Goal: Task Accomplishment & Management: Manage account settings

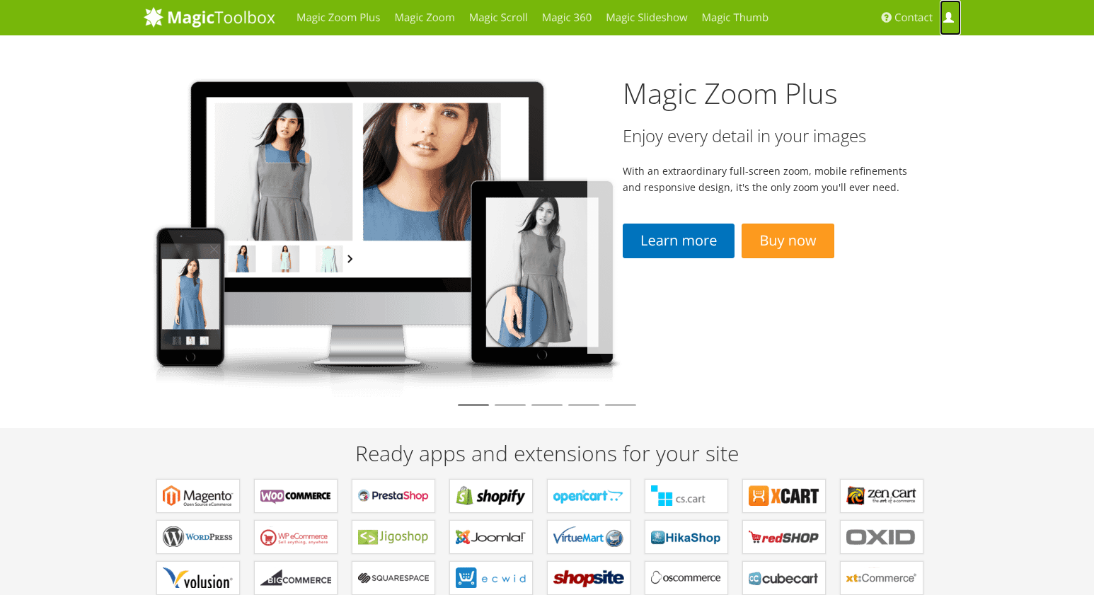
click at [945, 17] on span at bounding box center [948, 18] width 11 height 11
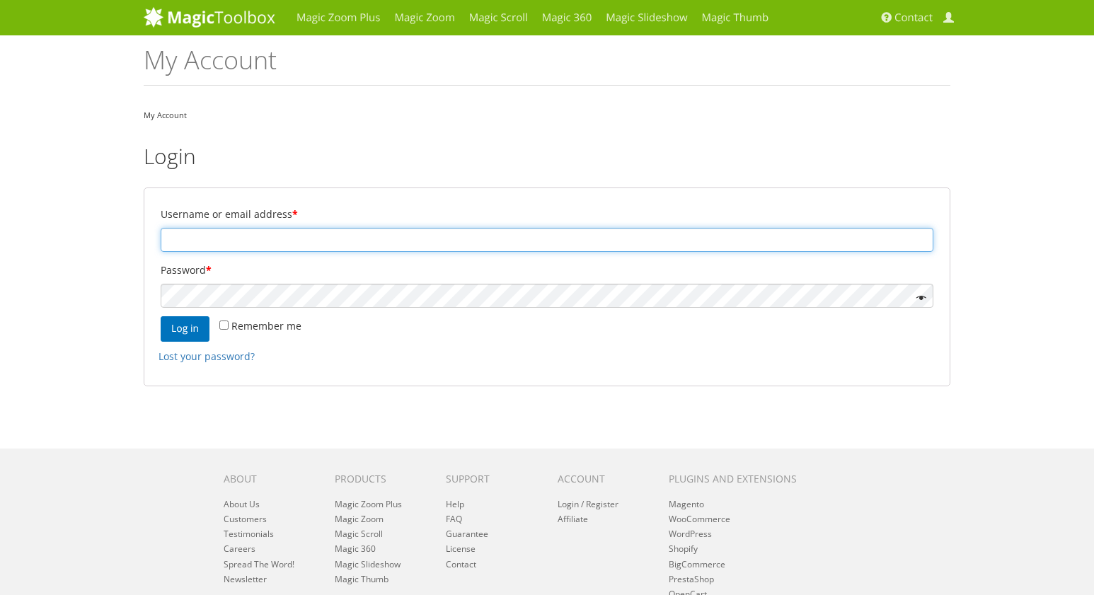
click at [286, 243] on input "Username or email address *" at bounding box center [547, 240] width 773 height 24
click at [286, 242] on input "Username or email address *" at bounding box center [547, 240] width 773 height 24
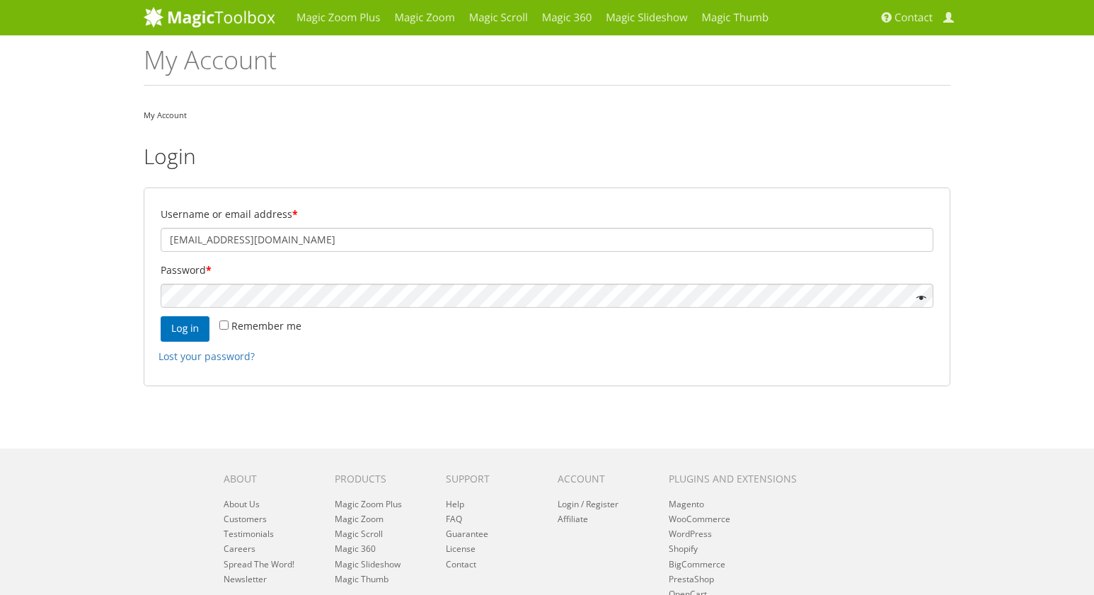
click at [298, 227] on p "Username or email address * savante21@gmail.com" at bounding box center [547, 228] width 777 height 52
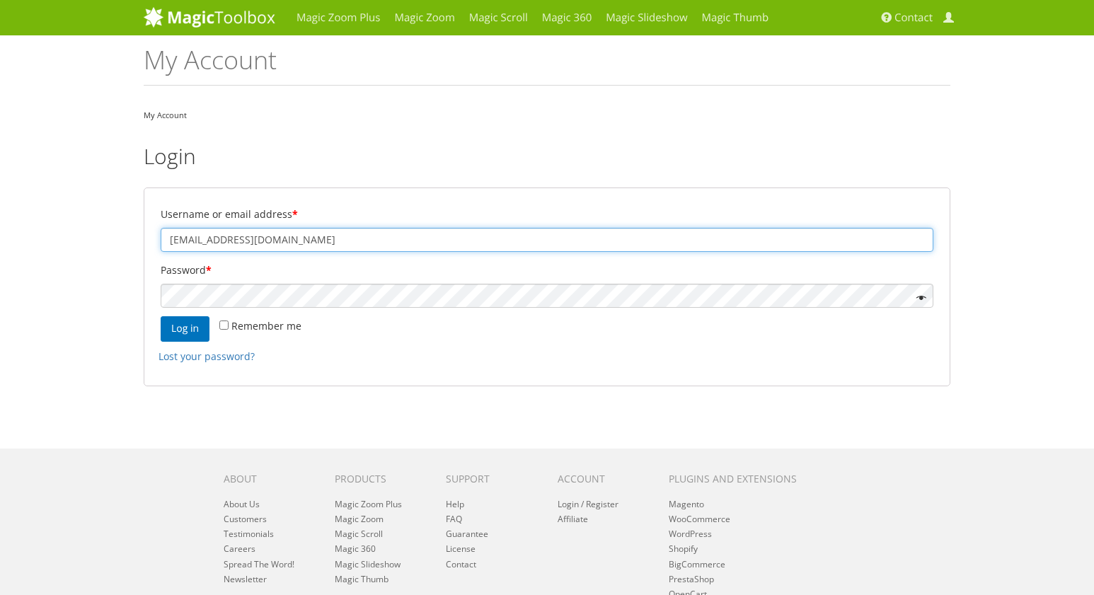
drag, startPoint x: 304, startPoint y: 244, endPoint x: 71, endPoint y: 209, distance: 234.8
click at [161, 228] on input "savante21@gmail.com" at bounding box center [547, 240] width 773 height 24
type input "techpurchase@musicdirect.com"
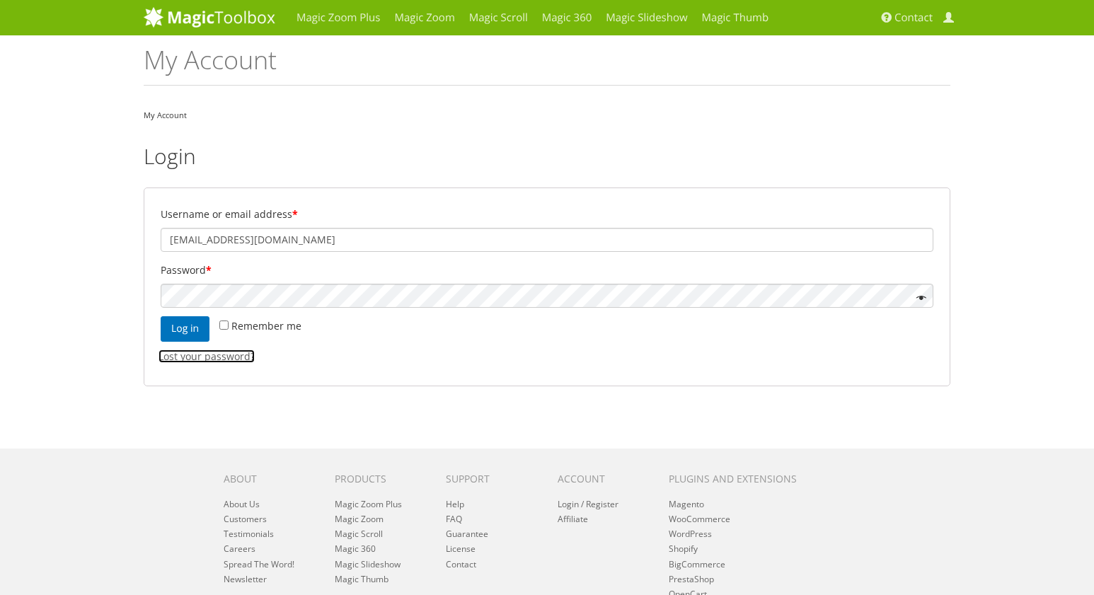
click at [180, 352] on link "Lost your password?" at bounding box center [207, 356] width 96 height 13
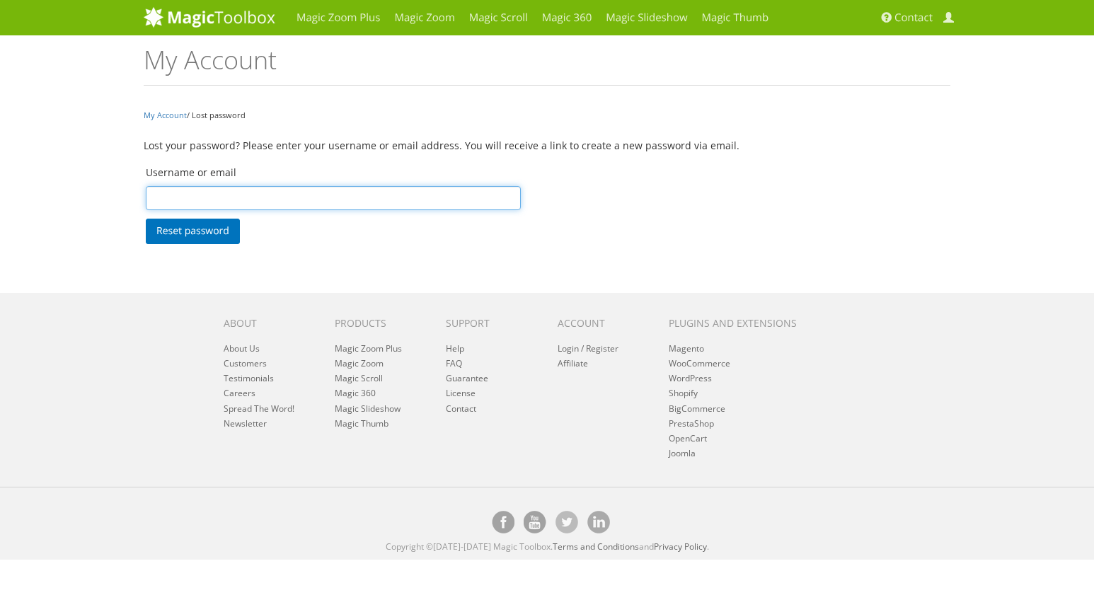
click at [241, 200] on input "Username or email" at bounding box center [333, 198] width 375 height 24
type input "techpurchase@musicdirect.com"
click at [146, 219] on button "Reset password" at bounding box center [193, 231] width 94 height 25
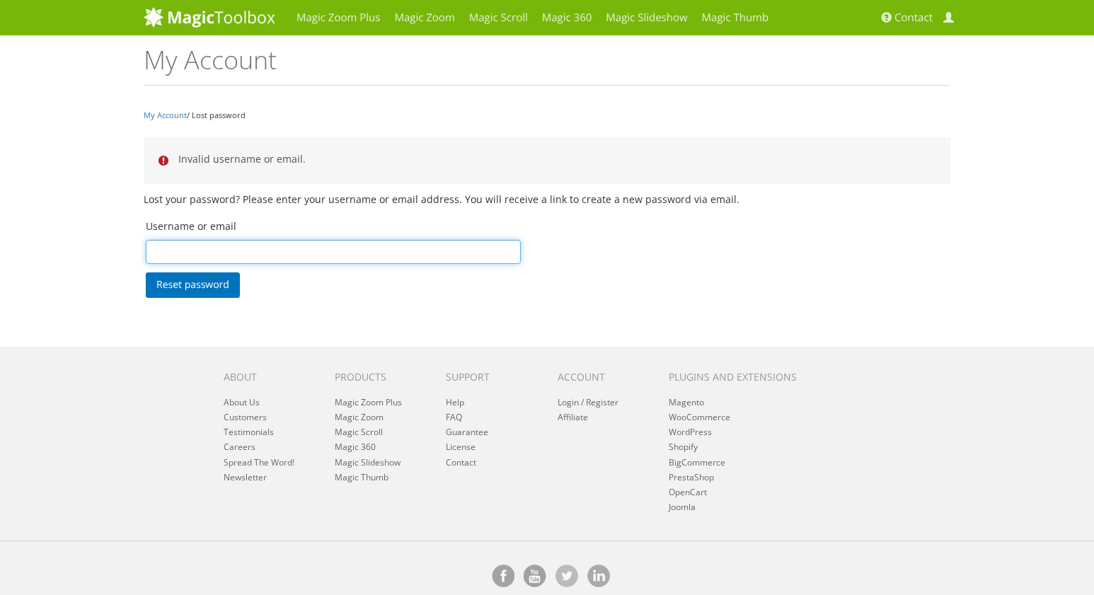
click at [270, 253] on input "Username or email" at bounding box center [333, 252] width 375 height 24
type input "sshapiro@musicdirect.com"
click at [146, 272] on button "Reset password" at bounding box center [193, 284] width 94 height 25
click at [231, 252] on input "Username or email" at bounding box center [333, 252] width 375 height 24
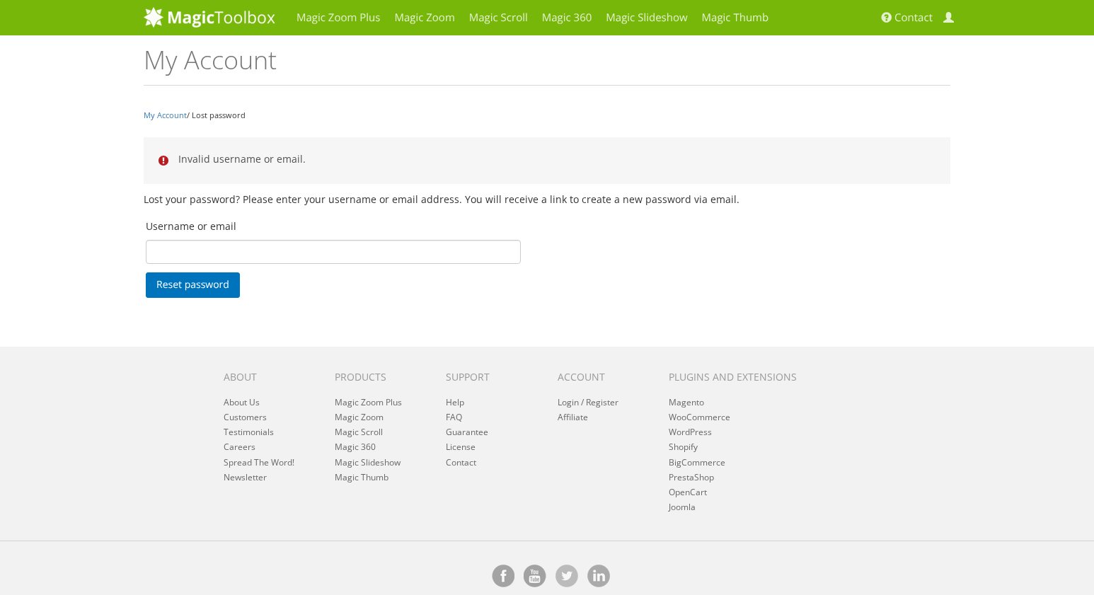
click at [889, 198] on p "Lost your password? Please enter your username or email address. You will recei…" at bounding box center [547, 199] width 807 height 16
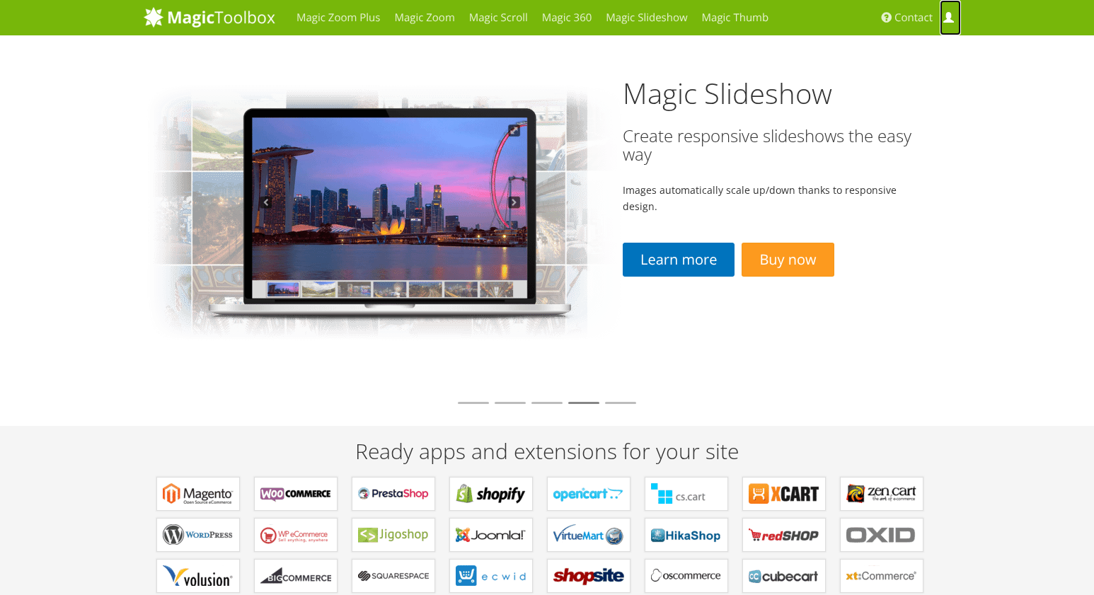
click at [943, 18] on link "My Account" at bounding box center [950, 17] width 21 height 35
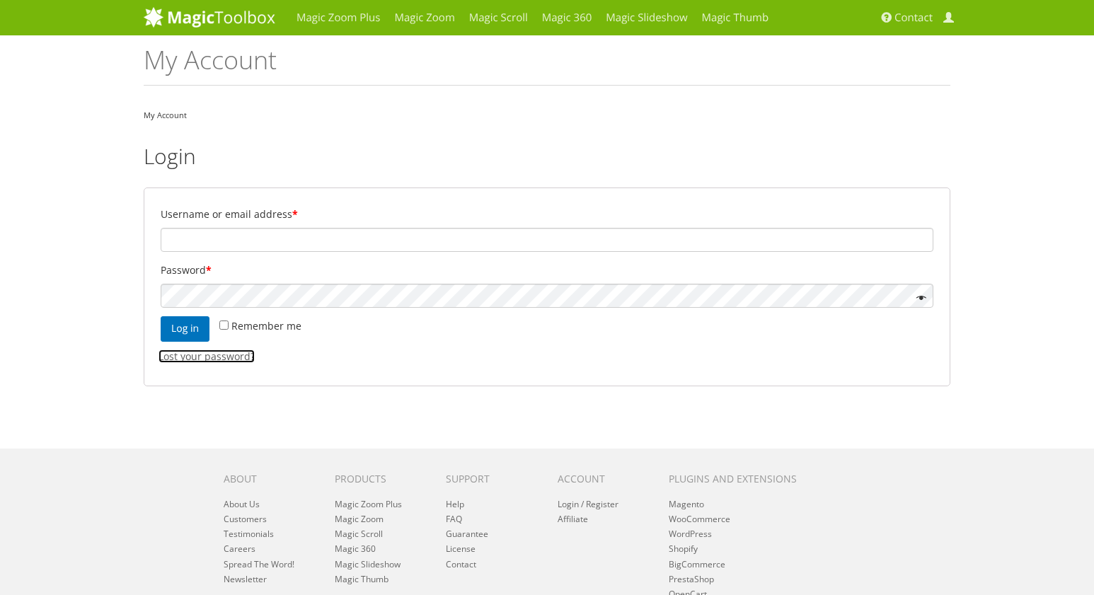
click at [233, 362] on link "Lost your password?" at bounding box center [207, 356] width 96 height 13
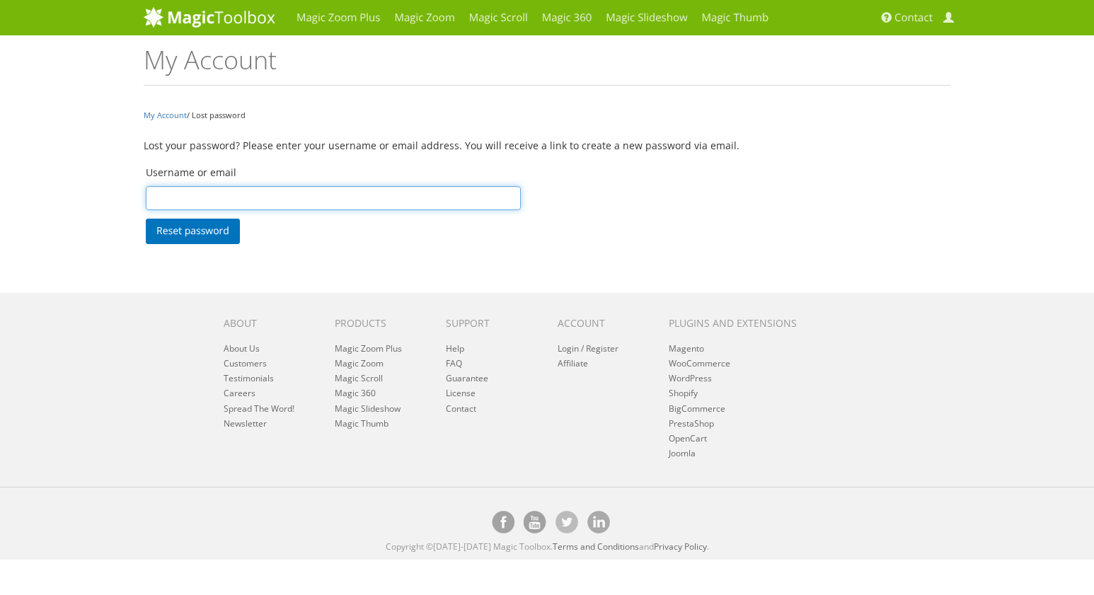
click at [255, 204] on input "Username or email" at bounding box center [333, 198] width 375 height 24
type input "sshapiro"
click at [146, 219] on button "Reset password" at bounding box center [193, 231] width 94 height 25
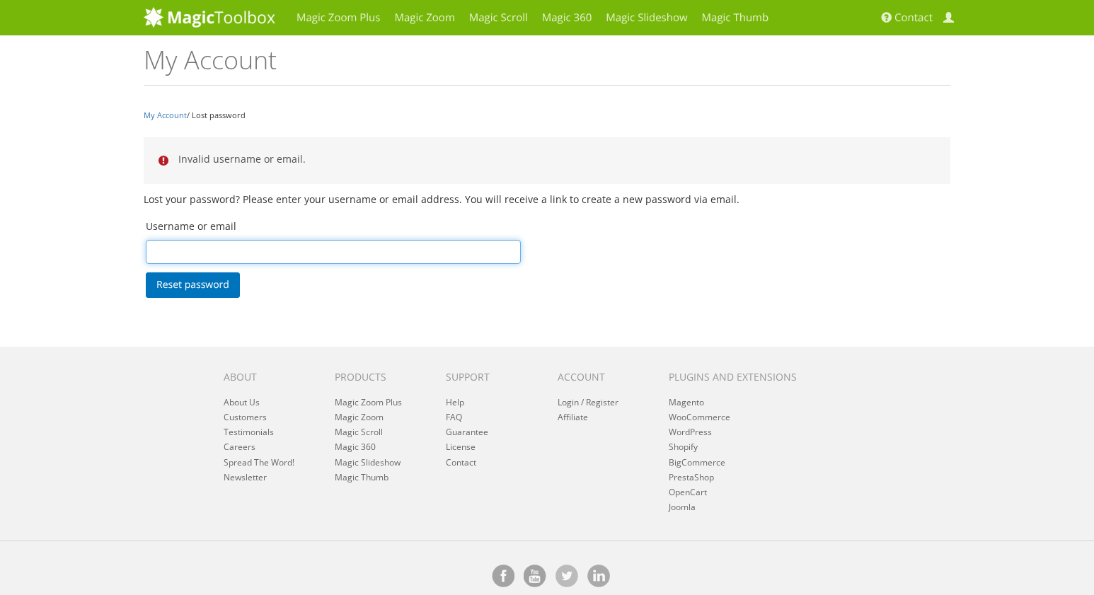
click at [206, 252] on input "Username or email" at bounding box center [333, 252] width 375 height 24
type input "techpurchase"
click at [146, 272] on button "Reset password" at bounding box center [193, 284] width 94 height 25
click at [223, 255] on input "Username or email" at bounding box center [333, 252] width 375 height 24
type input "sshapiro@balanced.com"
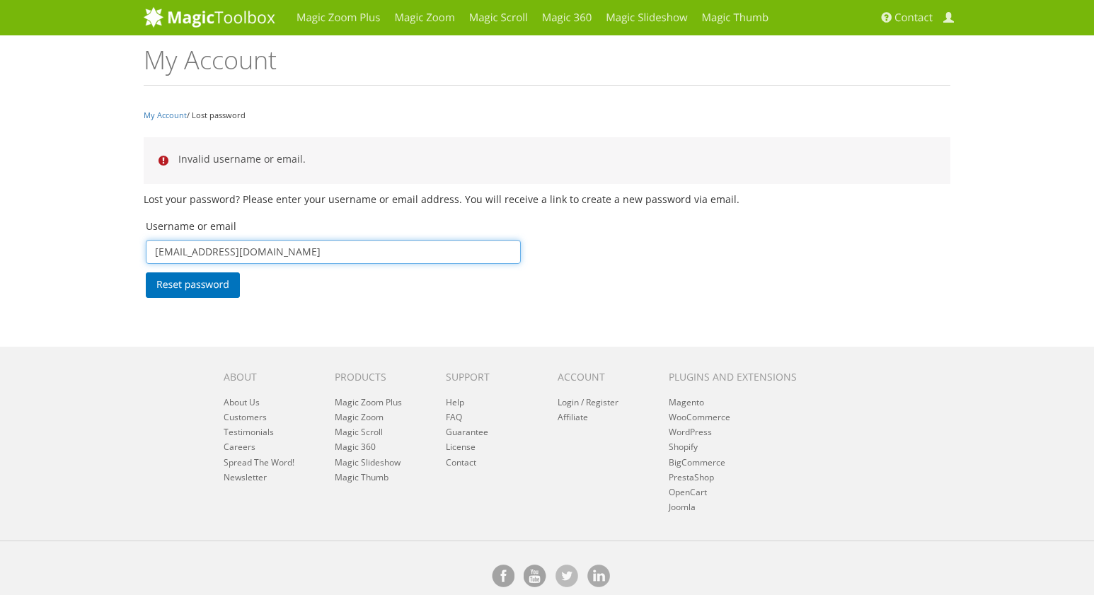
click at [146, 272] on button "Reset password" at bounding box center [193, 284] width 94 height 25
click at [202, 258] on input "Username or email" at bounding box center [333, 252] width 375 height 24
type input "steve@balanced.com"
click at [146, 272] on button "Reset password" at bounding box center [193, 284] width 94 height 25
click at [224, 253] on input "Username or email" at bounding box center [333, 252] width 375 height 24
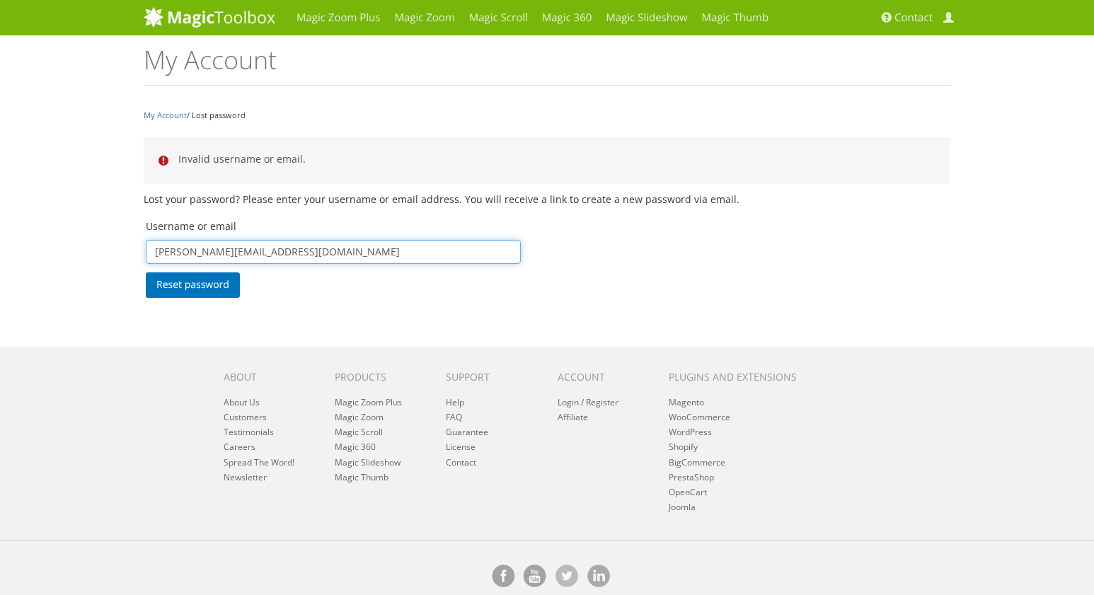
type input "steveshapiro@balanced.com"
click at [146, 272] on button "Reset password" at bounding box center [193, 284] width 94 height 25
click at [240, 250] on input "Username or email" at bounding box center [333, 252] width 375 height 24
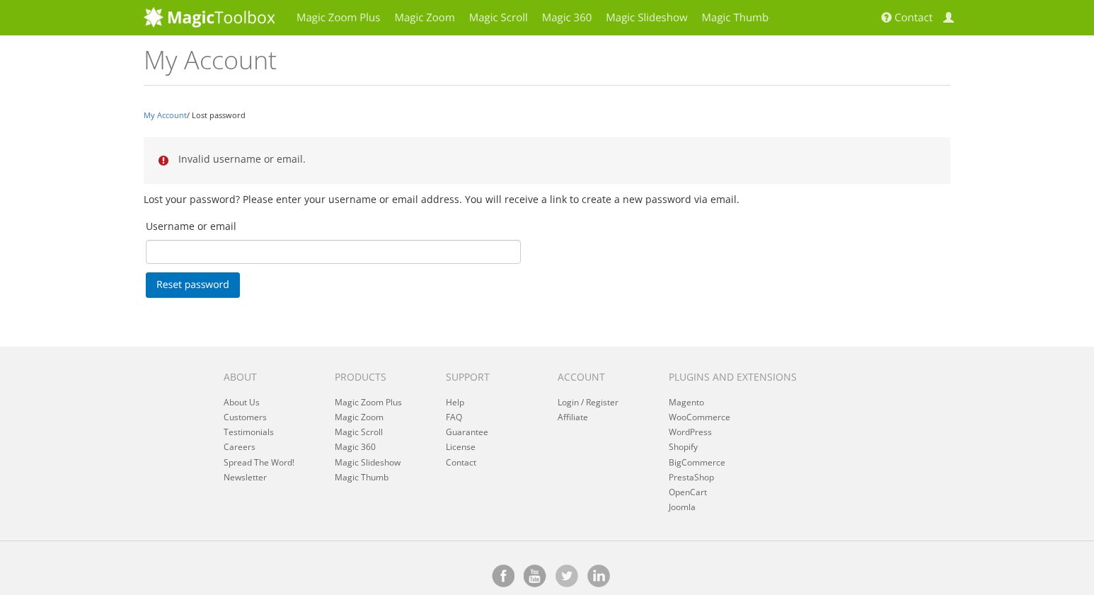
click at [685, 232] on form "Lost your password? Please enter your username or email address. You will recei…" at bounding box center [547, 245] width 807 height 109
click at [209, 10] on img at bounding box center [210, 16] width 132 height 21
